Goal: Task Accomplishment & Management: Use online tool/utility

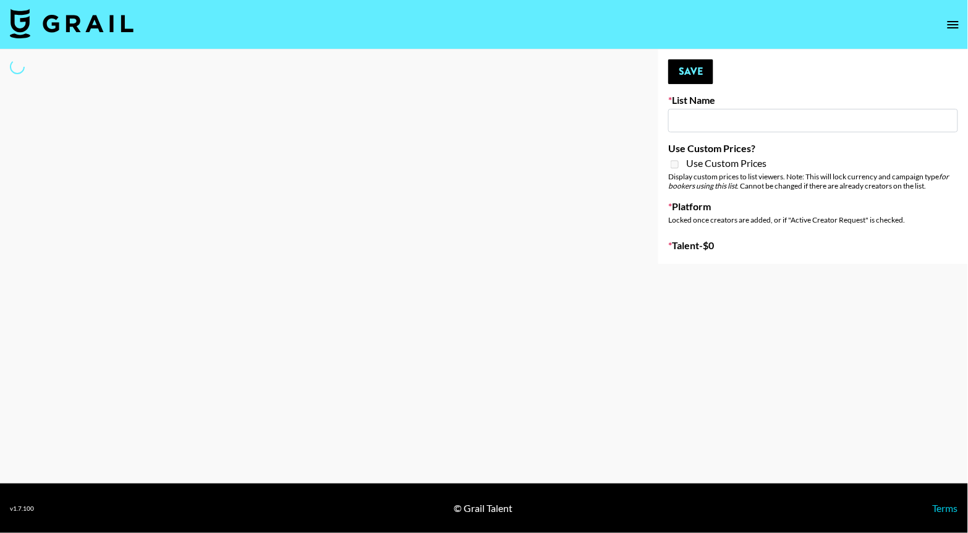
click at [759, 127] on input at bounding box center [813, 120] width 290 height 23
type input "aman"
select select "Song"
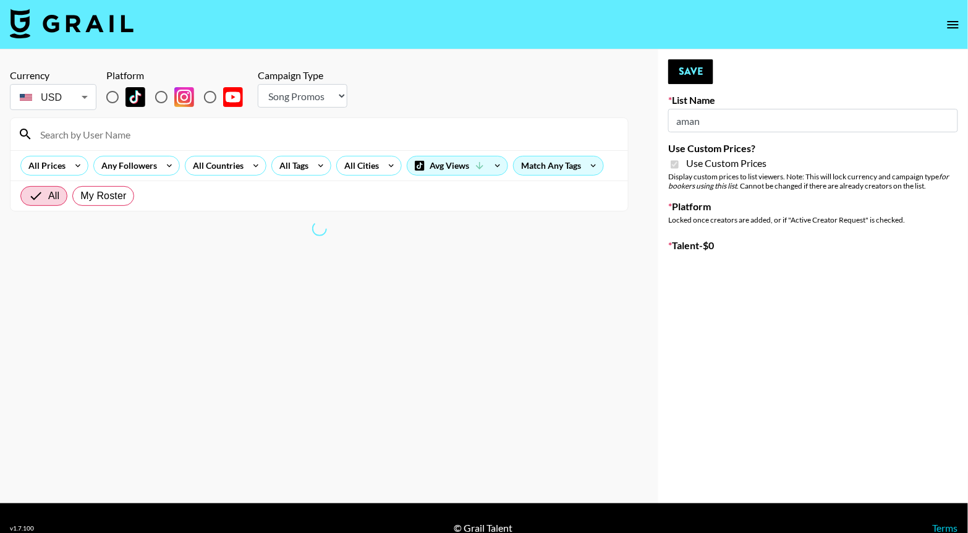
type input "Whipped US"
checkbox input "true"
radio input "true"
select select "Brand"
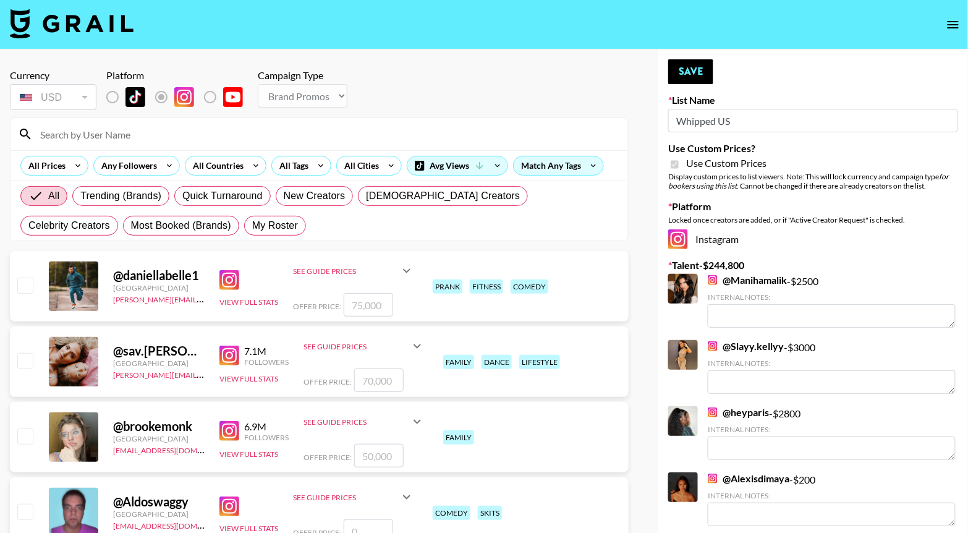
click at [166, 132] on input at bounding box center [327, 134] width 588 height 20
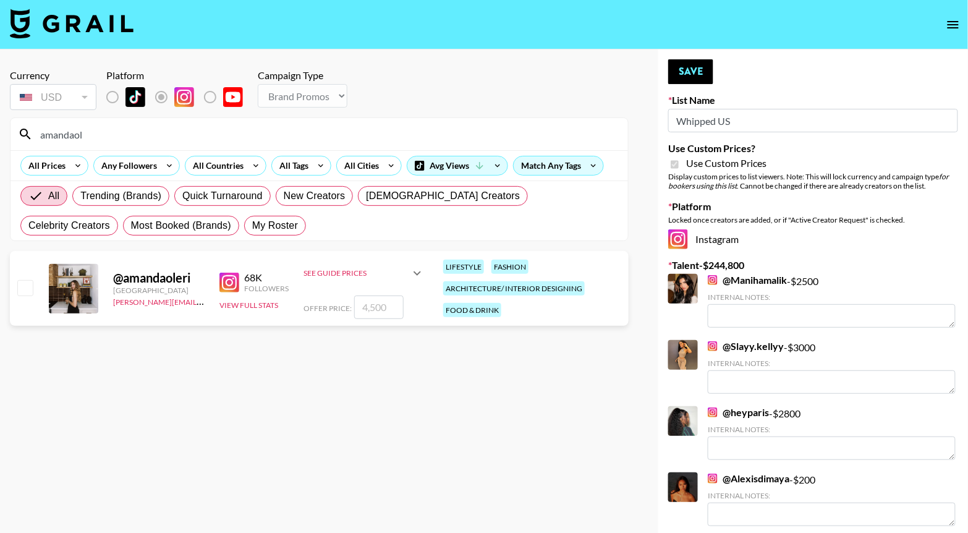
type input "amandaol"
click at [23, 284] on input "checkbox" at bounding box center [24, 287] width 15 height 15
checkbox input "true"
drag, startPoint x: 391, startPoint y: 307, endPoint x: 335, endPoint y: 306, distance: 55.6
click at [335, 306] on div "Offer Price: 4500" at bounding box center [363, 306] width 121 height 23
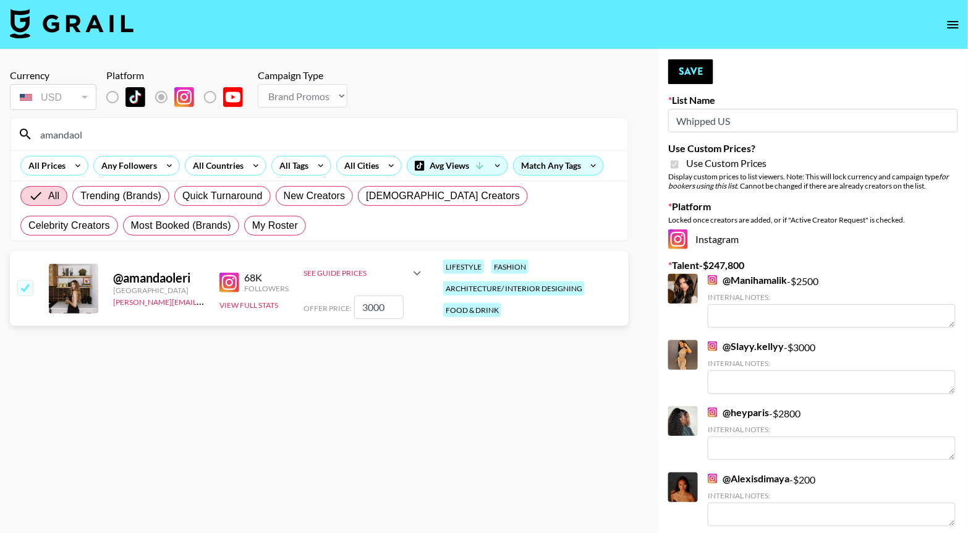
type input "3000"
click at [389, 428] on section "Currency USD USD ​ Platform Campaign Type Choose Type... Song Promos Brand Prom…" at bounding box center [319, 276] width 619 height 434
click at [695, 61] on button "Save" at bounding box center [690, 71] width 45 height 25
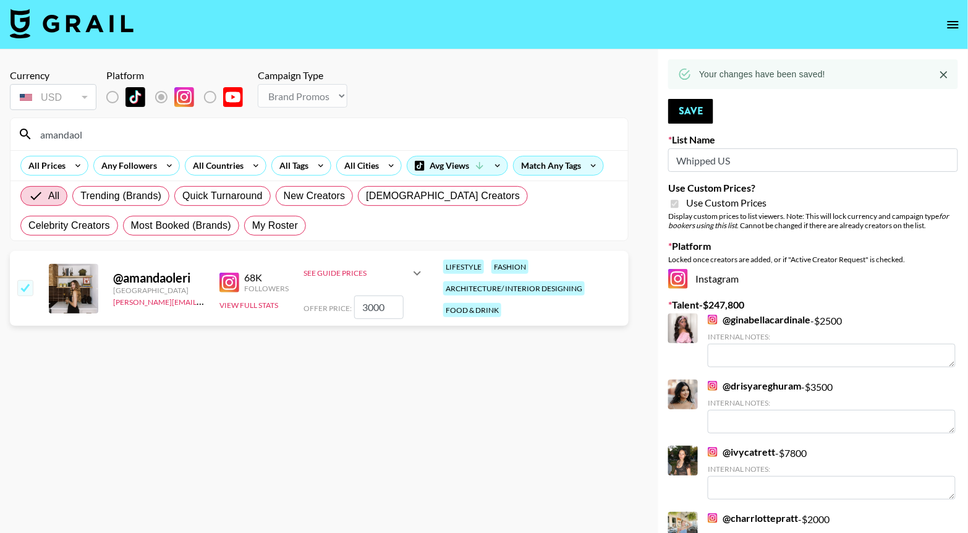
click at [30, 283] on input "checkbox" at bounding box center [24, 287] width 15 height 15
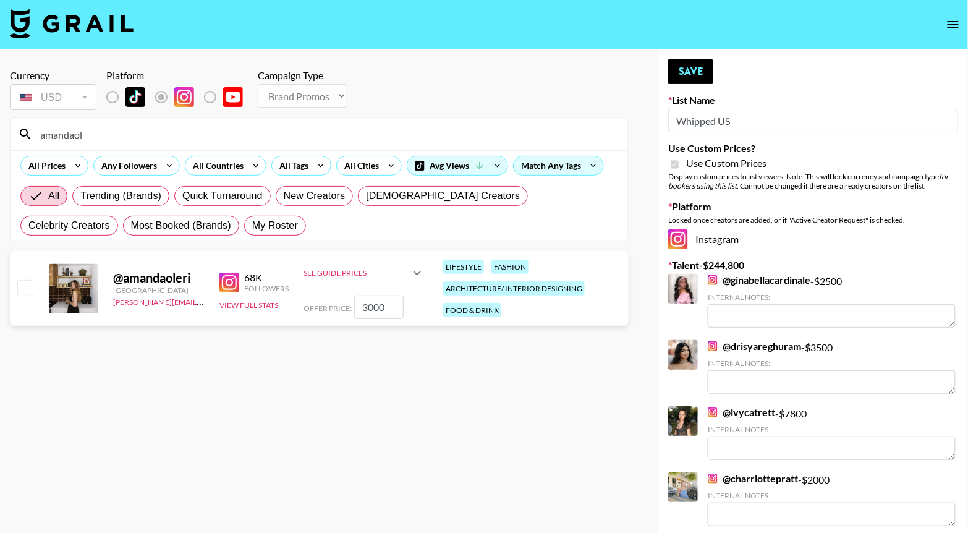
click at [22, 288] on input "checkbox" at bounding box center [24, 287] width 15 height 15
checkbox input "true"
click at [698, 70] on button "Save" at bounding box center [690, 71] width 45 height 25
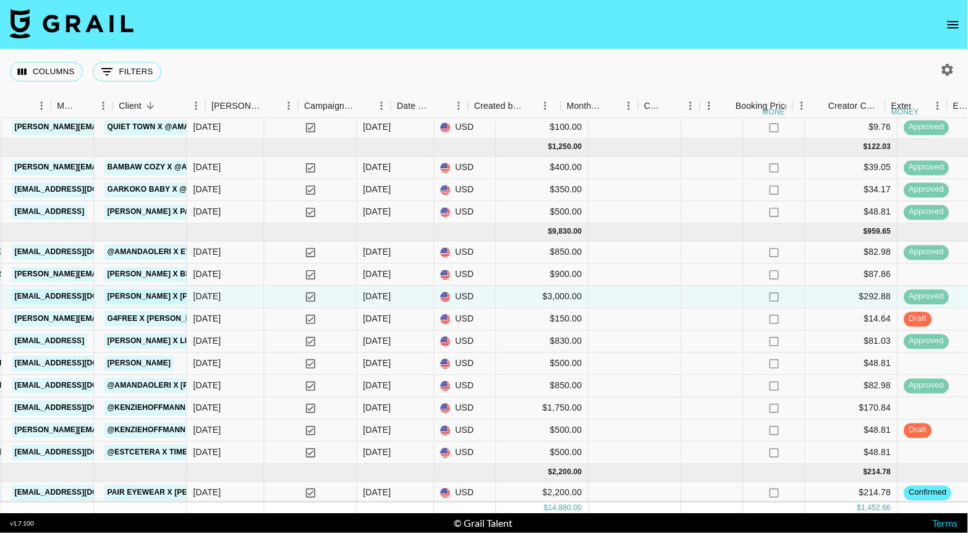
scroll to position [82, 0]
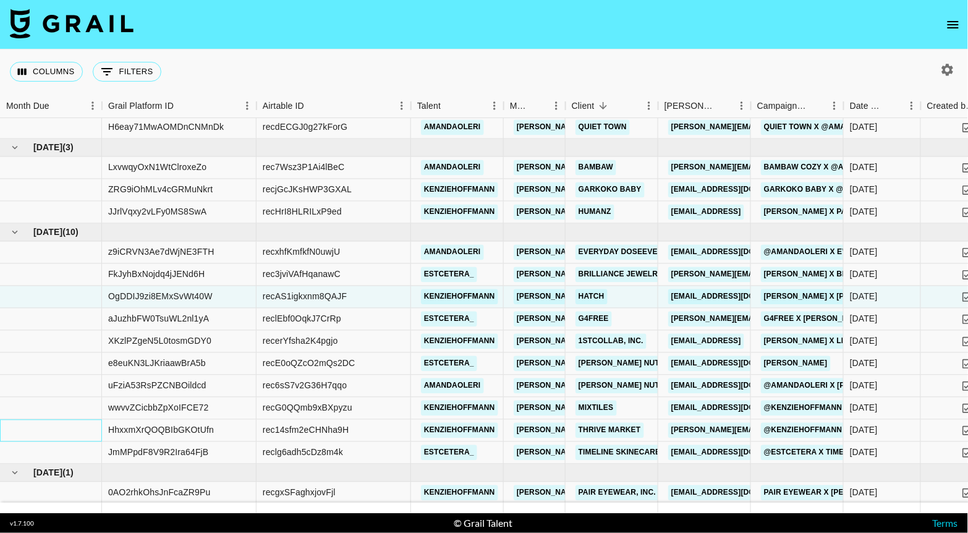
click at [6, 431] on div at bounding box center [51, 431] width 102 height 22
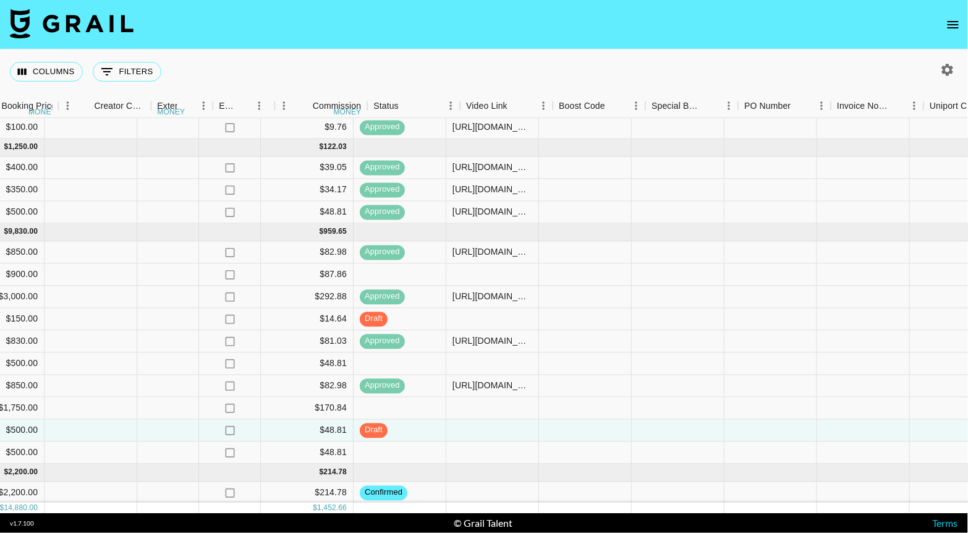
scroll to position [82, 1186]
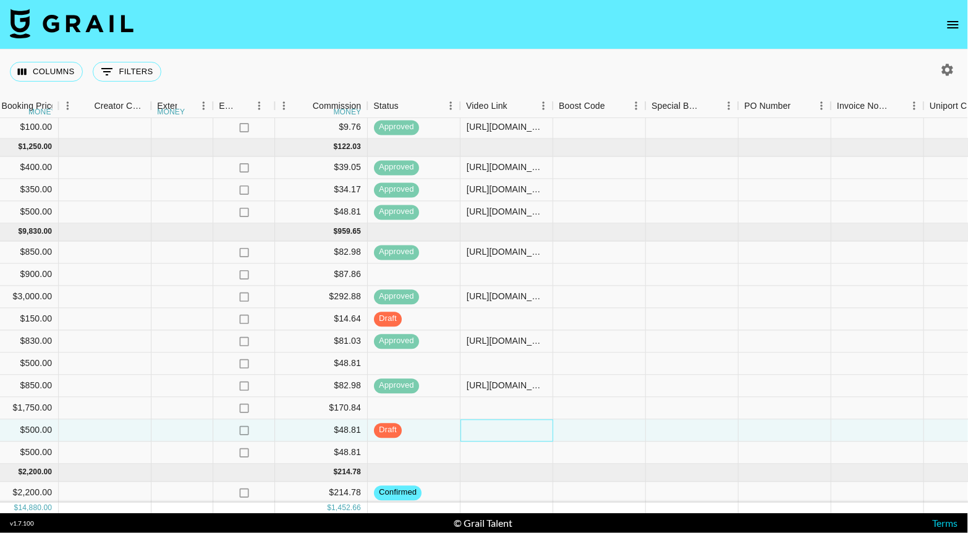
click at [499, 428] on div at bounding box center [506, 431] width 93 height 22
type input "https://www.tiktok.com/@kenziehoffmann/video/7551123537650552078"
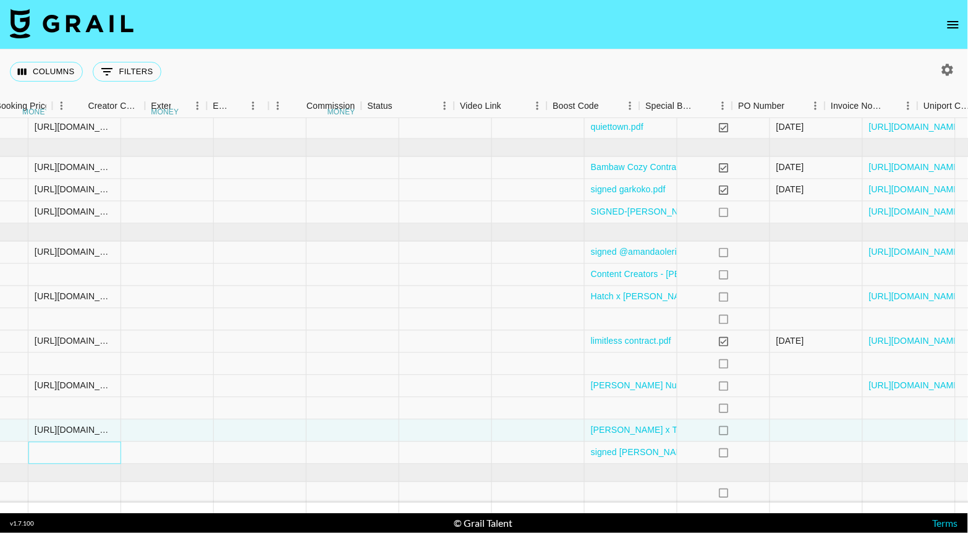
scroll to position [82, 1655]
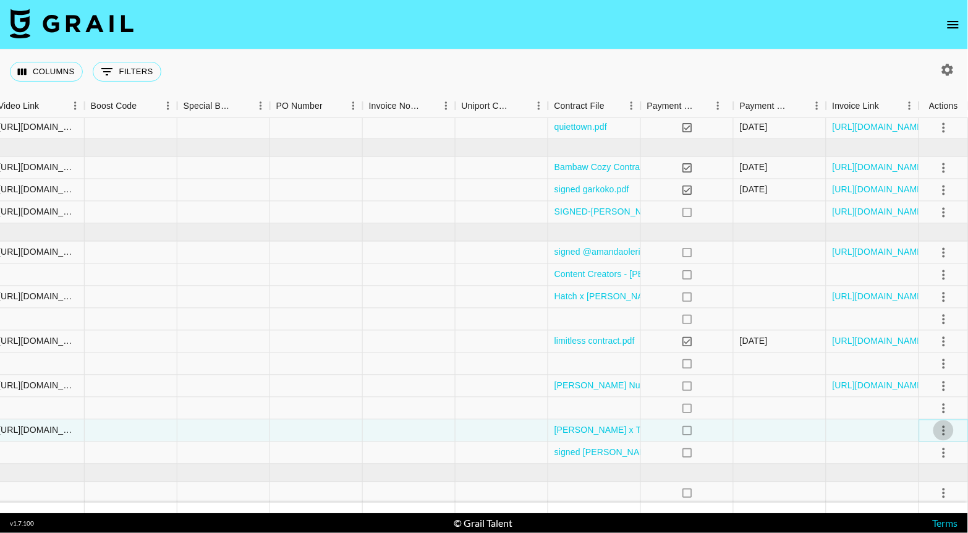
click at [942, 429] on icon "select merge strategy" at bounding box center [943, 430] width 15 height 15
click at [927, 399] on div "Approve" at bounding box center [917, 402] width 38 height 15
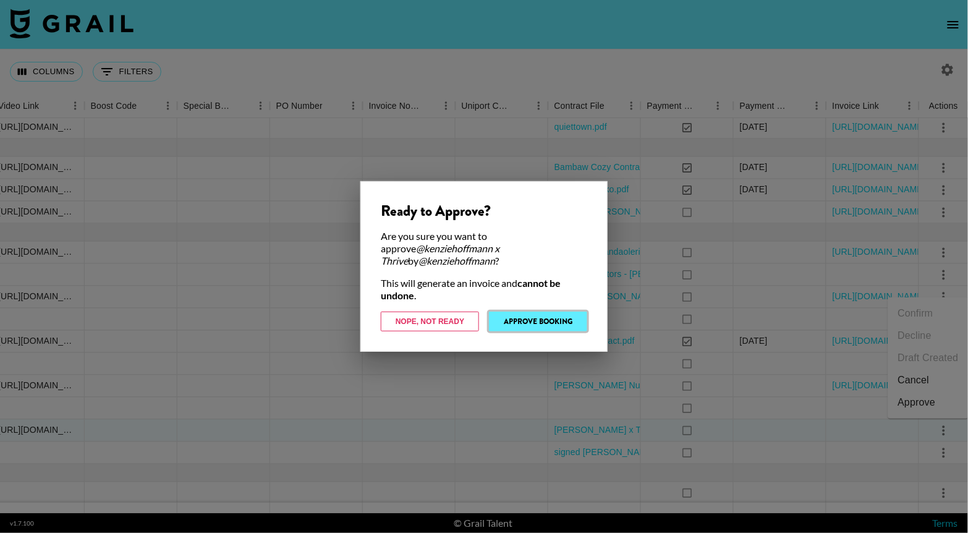
click at [565, 324] on button "Approve Booking" at bounding box center [538, 321] width 98 height 20
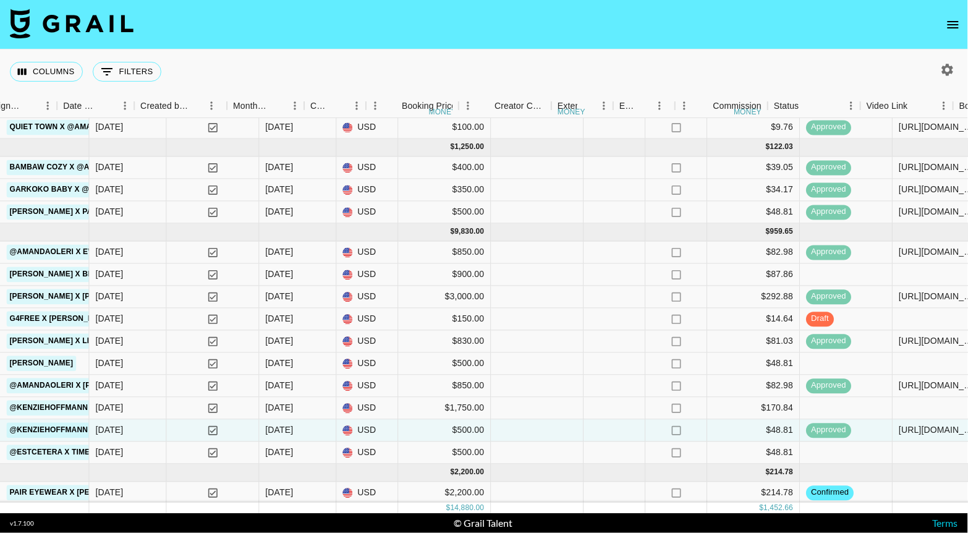
scroll to position [82, 923]
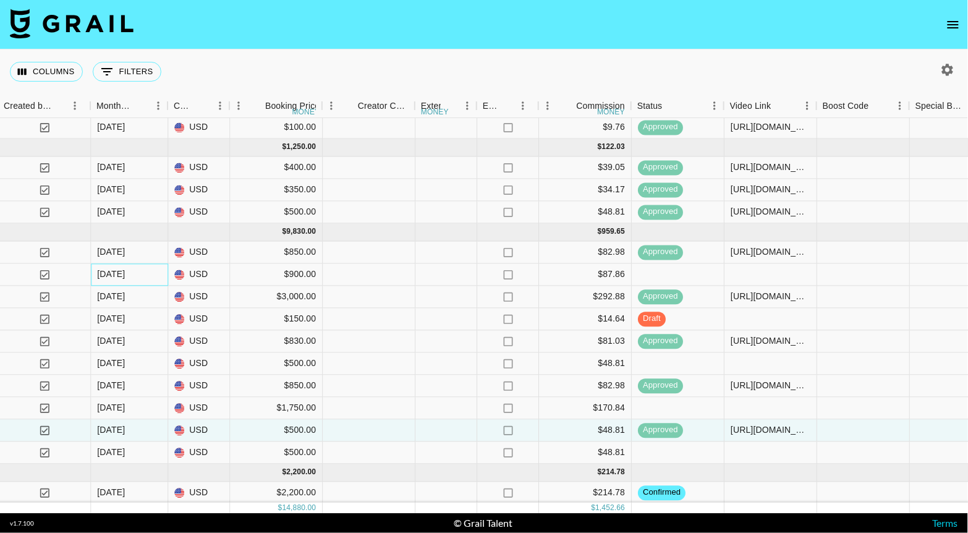
click at [119, 274] on div "Sep '25" at bounding box center [111, 274] width 28 height 12
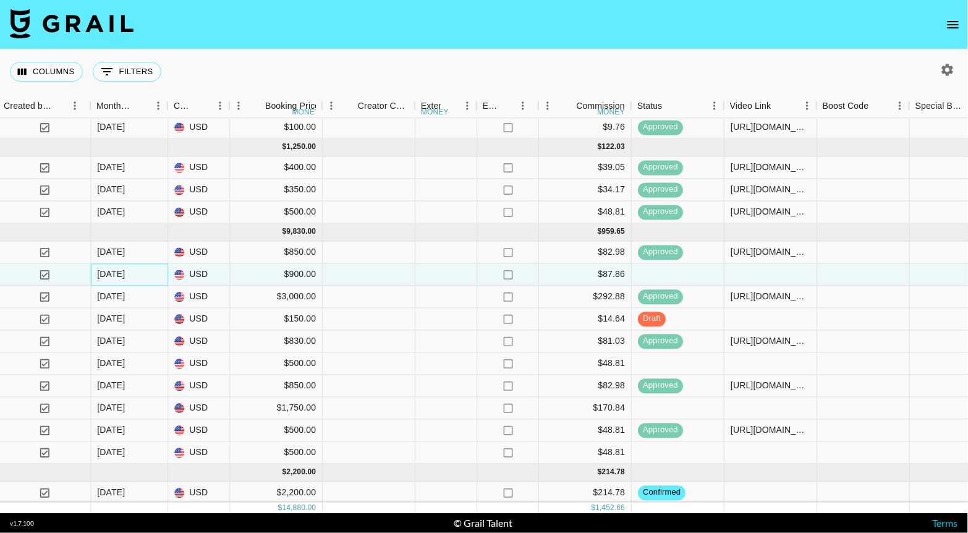
click at [119, 274] on div "Sep '25" at bounding box center [111, 274] width 28 height 12
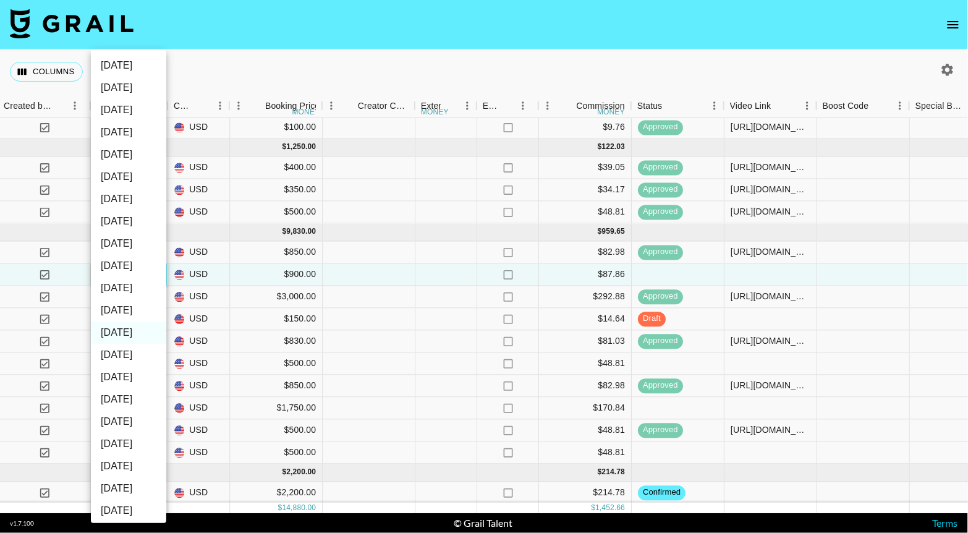
click at [122, 309] on li "Oct '25" at bounding box center [128, 310] width 75 height 22
type input "Oct '25"
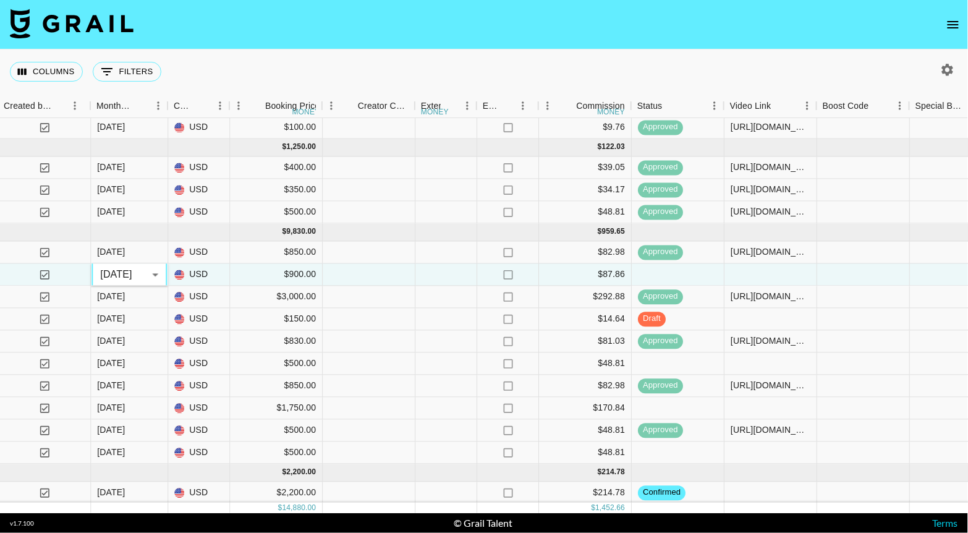
click at [428, 40] on nav at bounding box center [484, 24] width 968 height 49
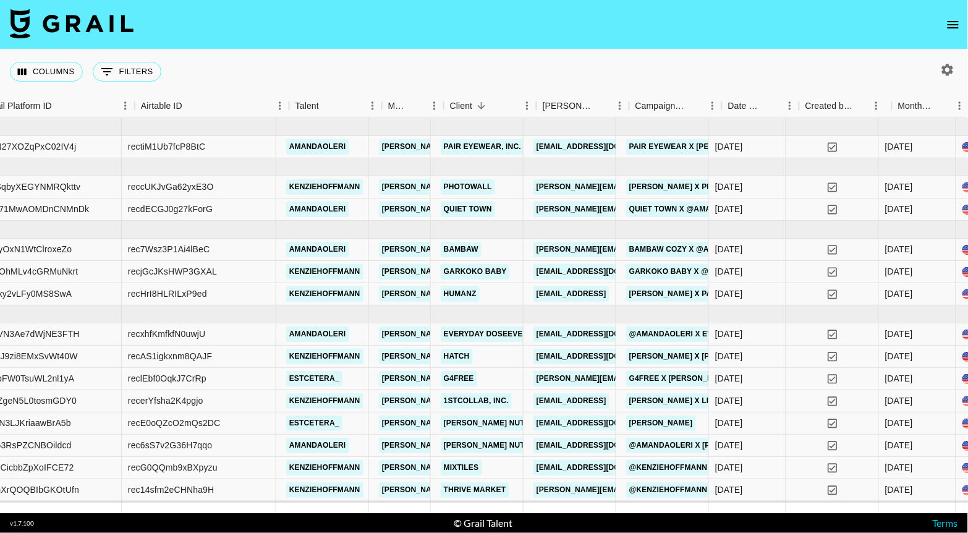
scroll to position [0, 0]
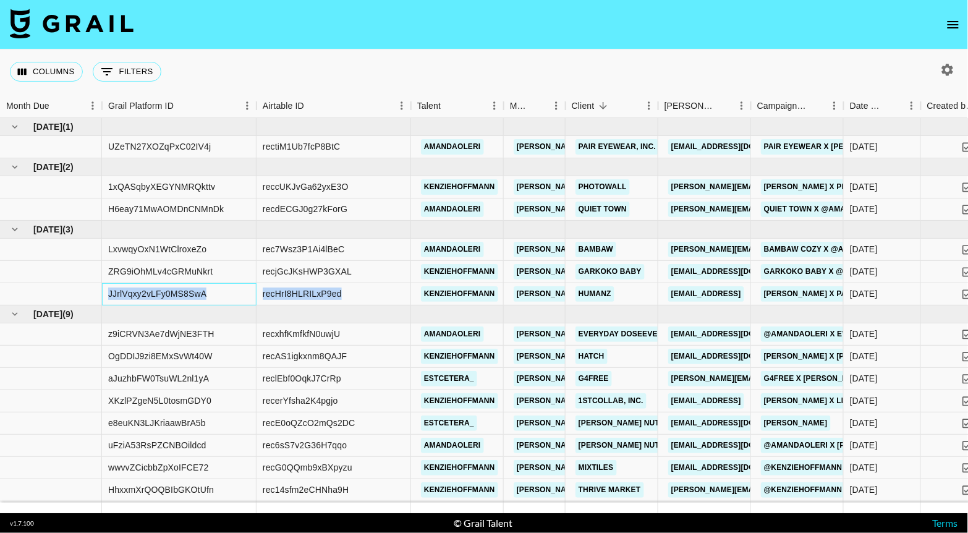
drag, startPoint x: 108, startPoint y: 294, endPoint x: 343, endPoint y: 292, distance: 235.4
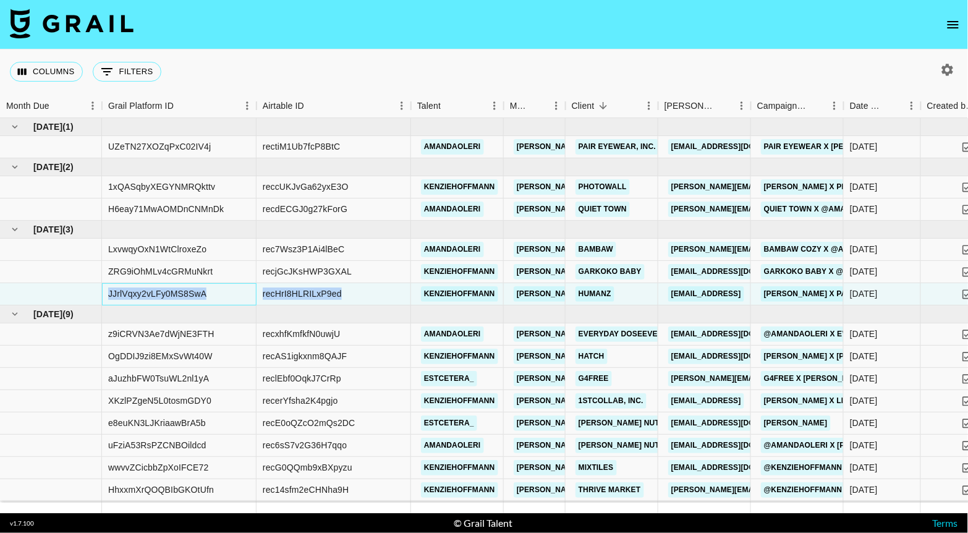
copy div "JJrlVqxy2vLFy0MS8SwA recHrI8HLRILxP9ed"
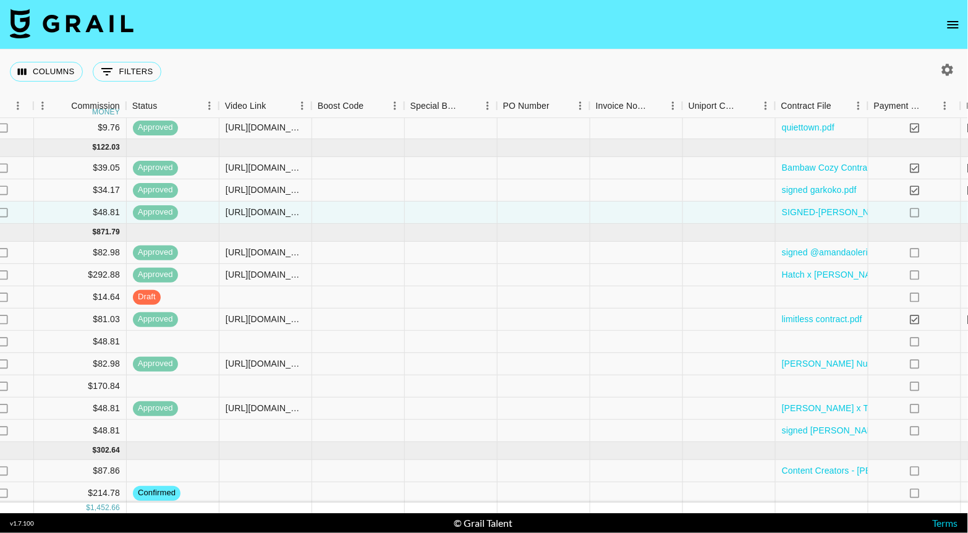
scroll to position [82, 1428]
